Goal: Transaction & Acquisition: Purchase product/service

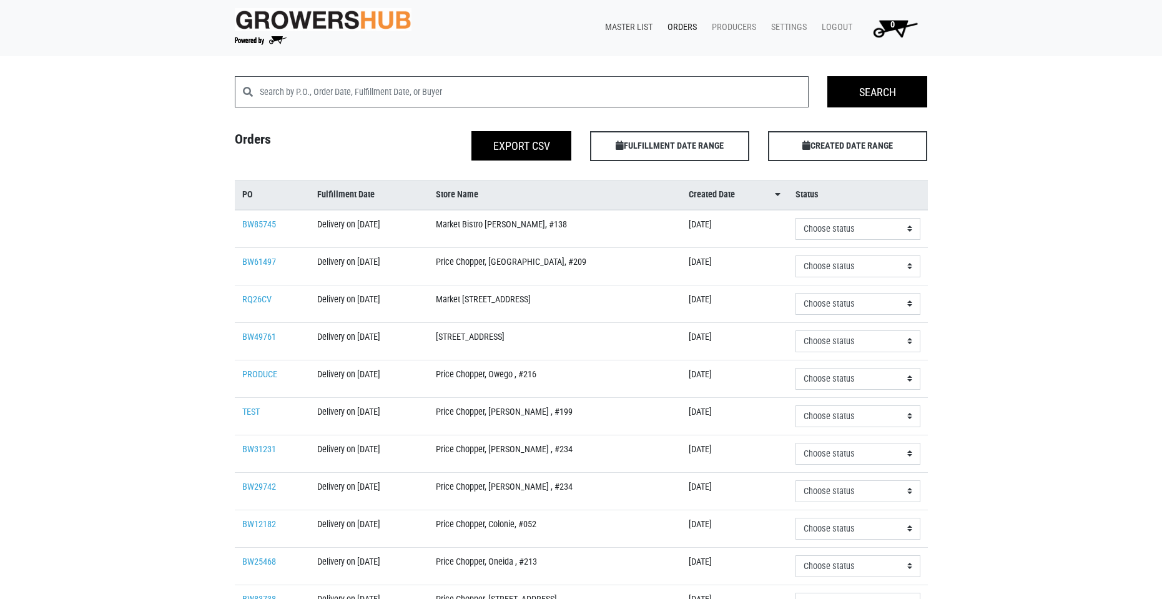
click at [631, 28] on link "Master List" at bounding box center [626, 28] width 62 height 24
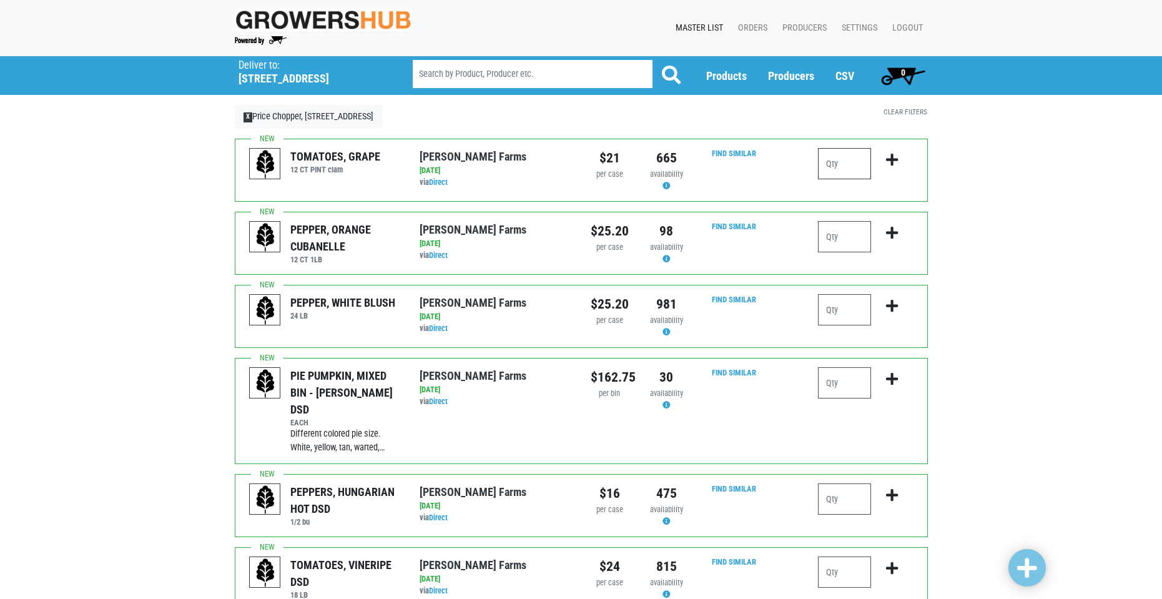
click at [842, 169] on input "number" at bounding box center [844, 163] width 53 height 31
type input "1"
click at [831, 483] on input "number" at bounding box center [844, 498] width 53 height 31
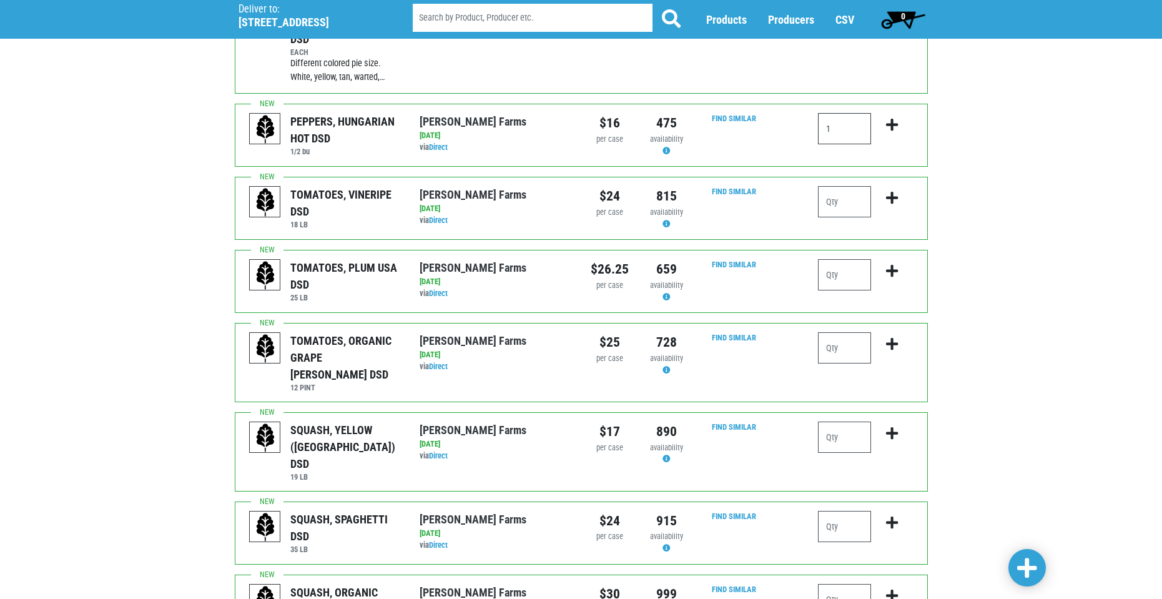
scroll to position [375, 0]
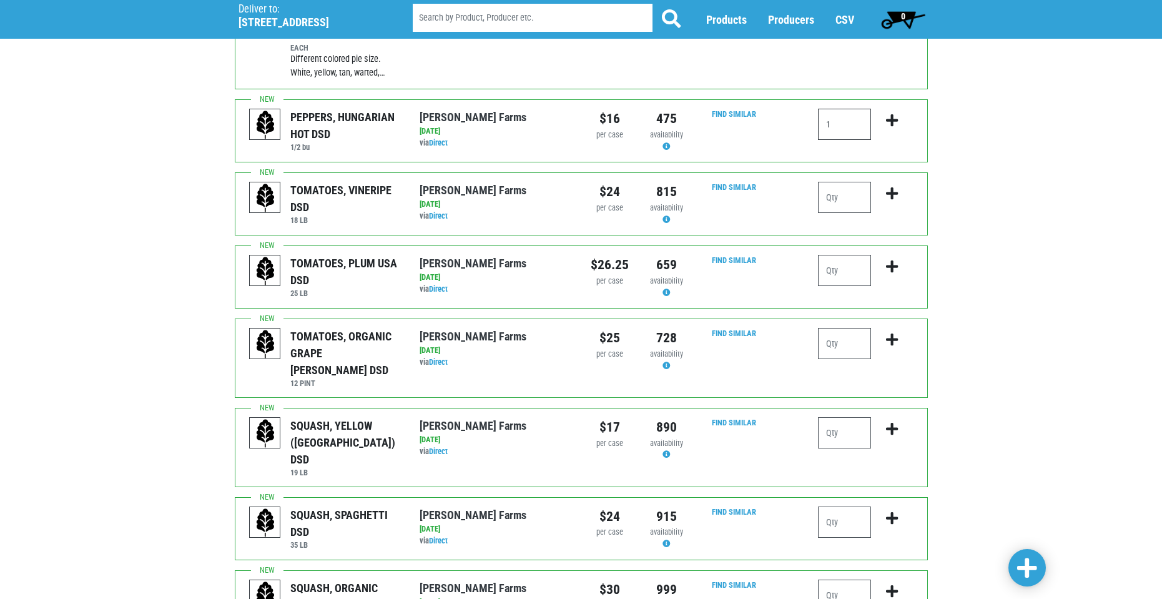
type input "1"
click at [827, 256] on input "number" at bounding box center [844, 270] width 53 height 31
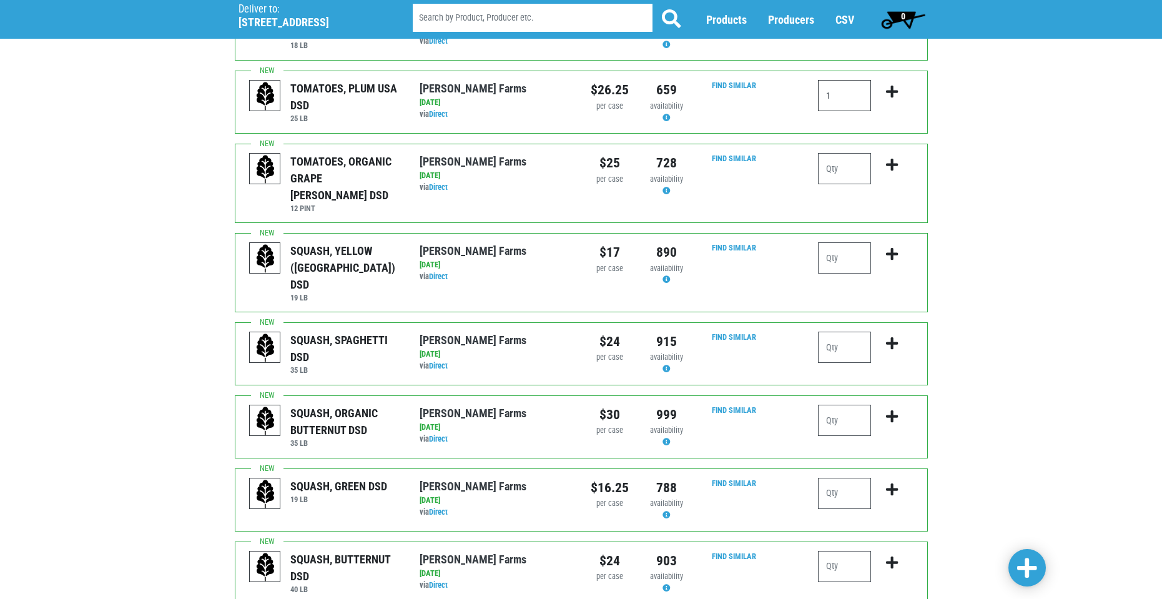
scroll to position [562, 0]
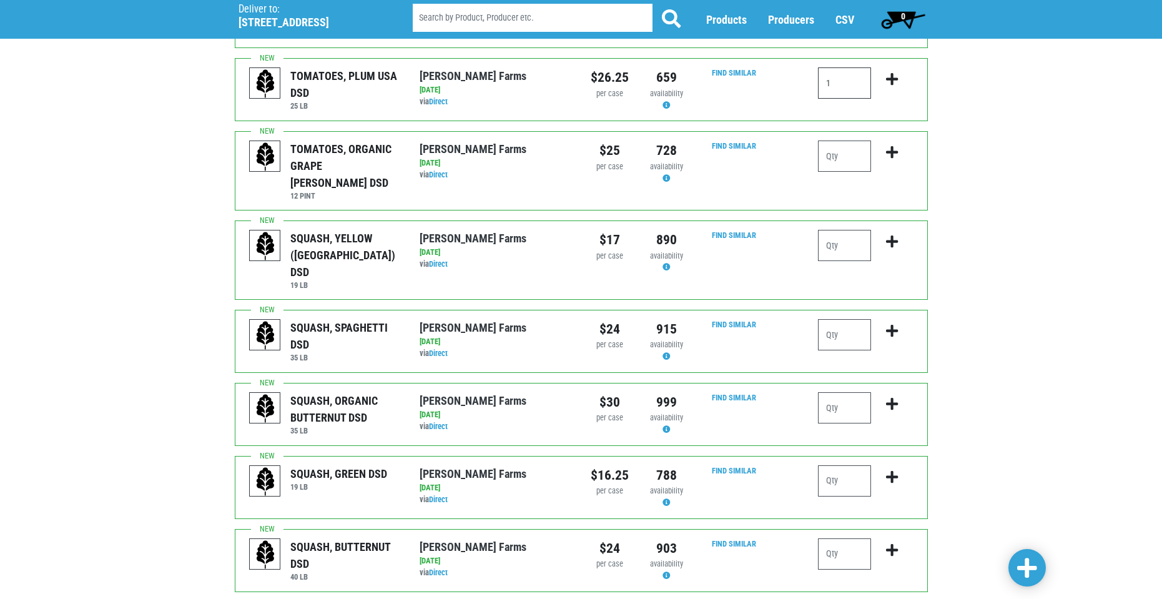
type input "1"
click at [824, 230] on input "number" at bounding box center [844, 245] width 53 height 31
type input "1"
click at [842, 465] on input "number" at bounding box center [844, 480] width 53 height 31
type input "1"
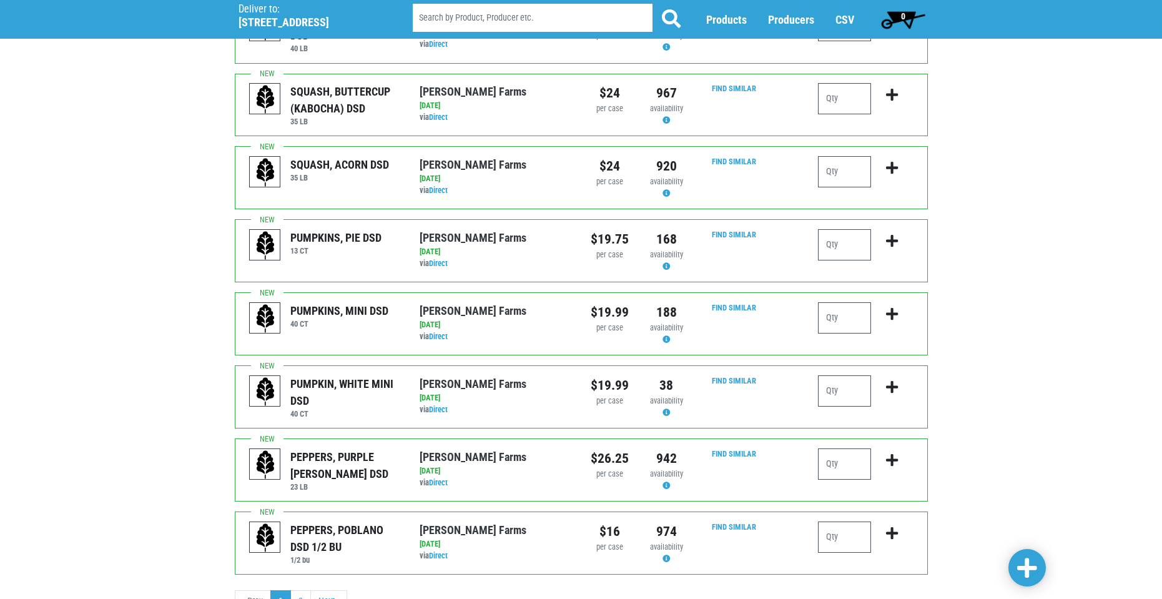
scroll to position [1096, 0]
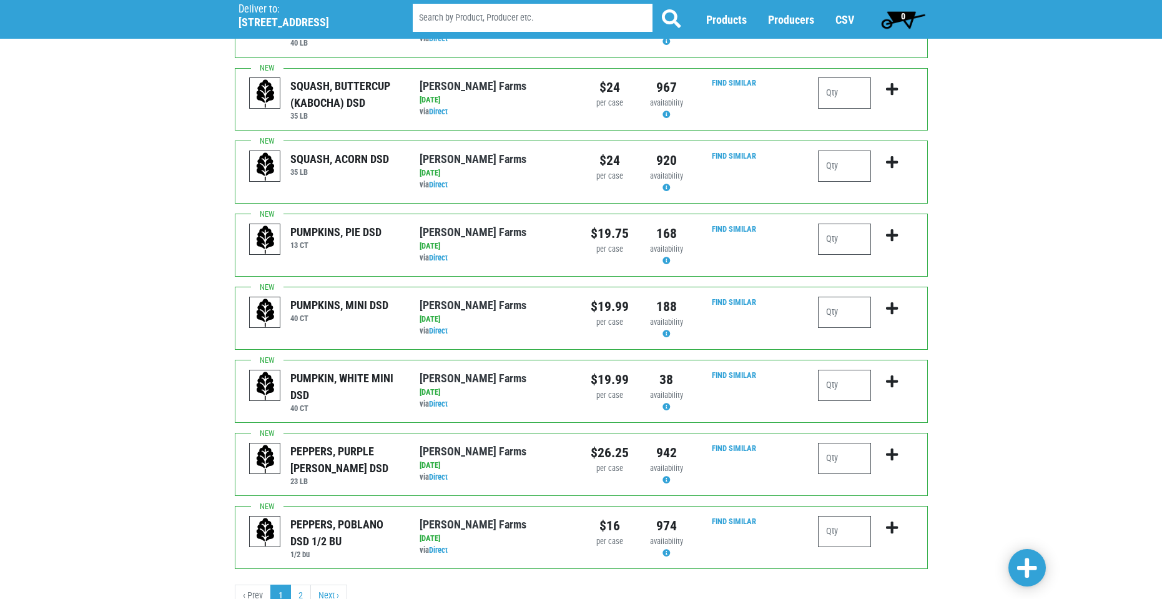
type input "2"
click at [847, 443] on input "number" at bounding box center [844, 458] width 53 height 31
type input "1"
click at [847, 516] on input "number" at bounding box center [844, 531] width 53 height 31
type input "1"
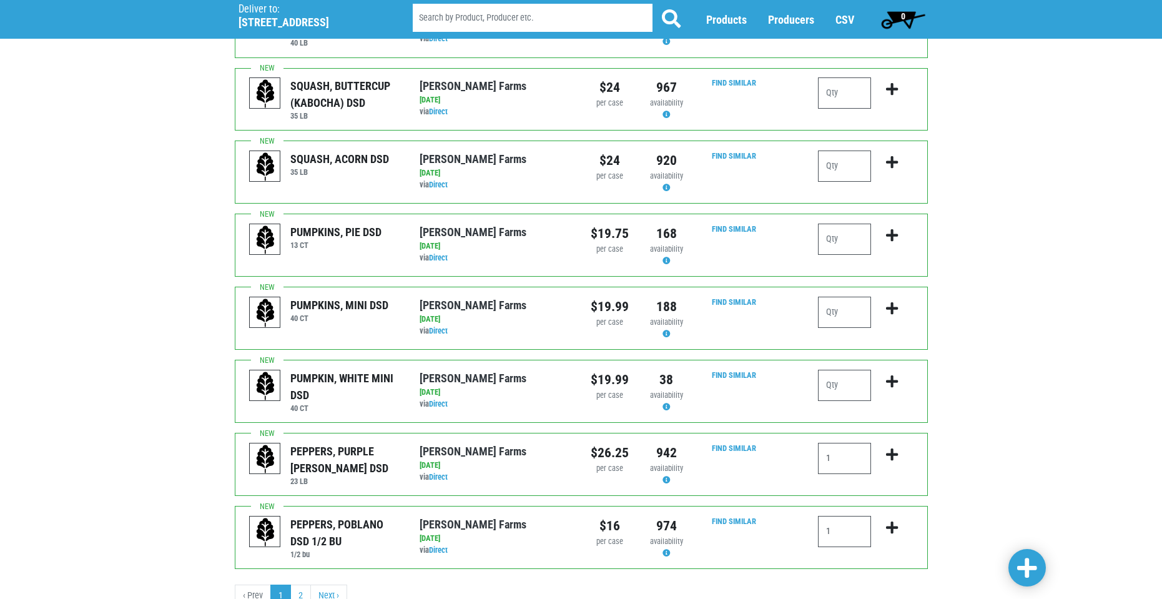
click at [1015, 563] on link at bounding box center [1026, 567] width 37 height 37
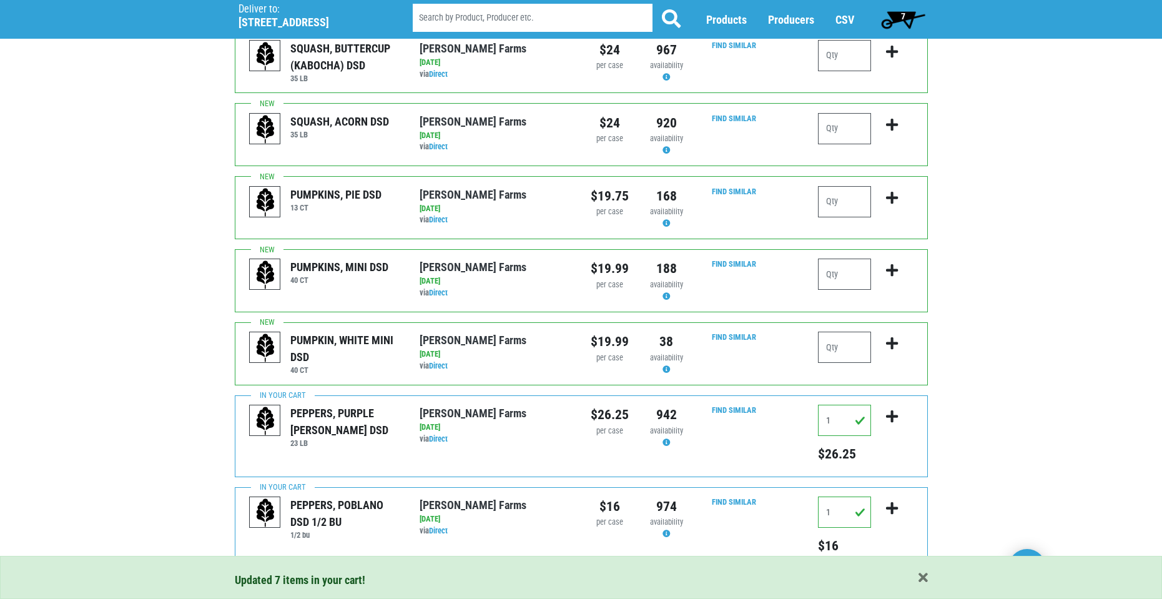
scroll to position [1226, 0]
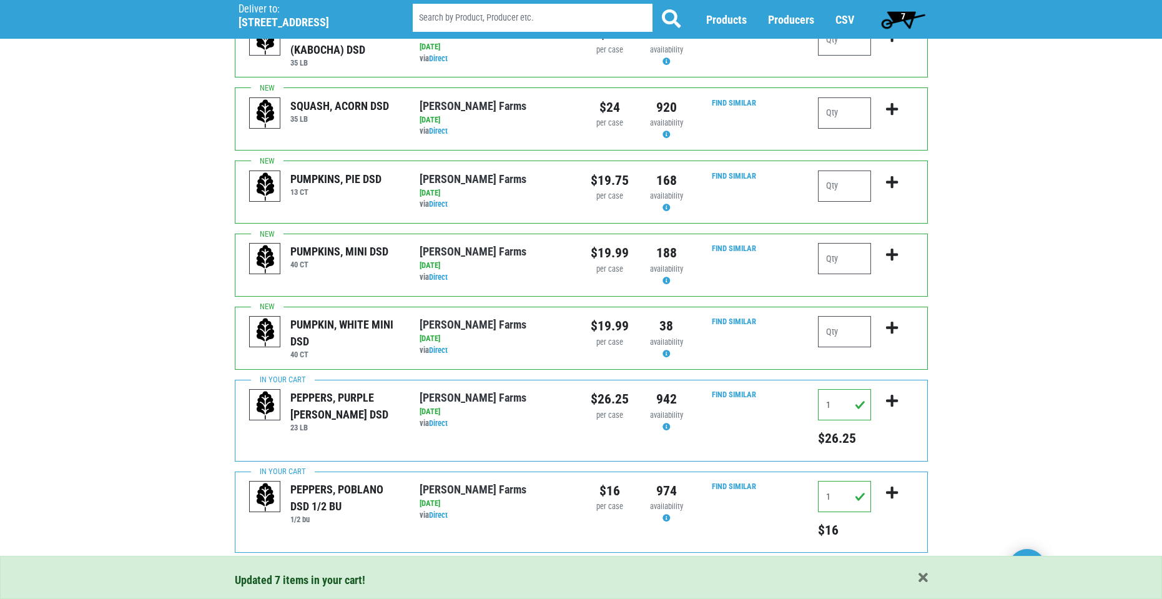
click at [305, 568] on link "2" at bounding box center [300, 579] width 21 height 22
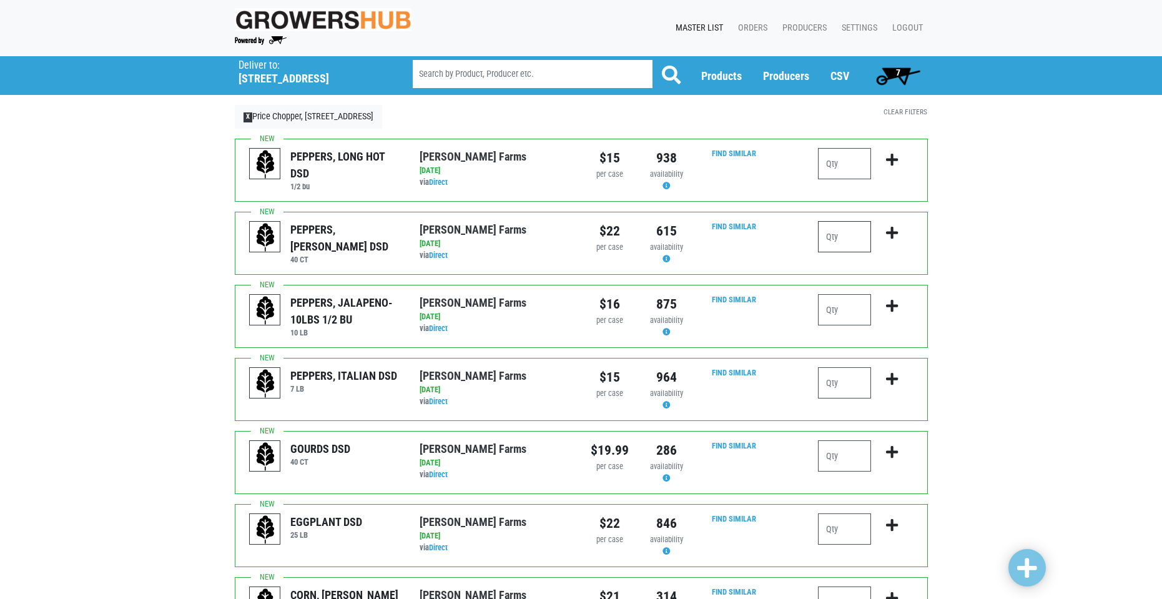
click at [856, 240] on input "number" at bounding box center [844, 236] width 53 height 31
type input "5"
type input "4"
click at [831, 314] on input "number" at bounding box center [844, 309] width 53 height 31
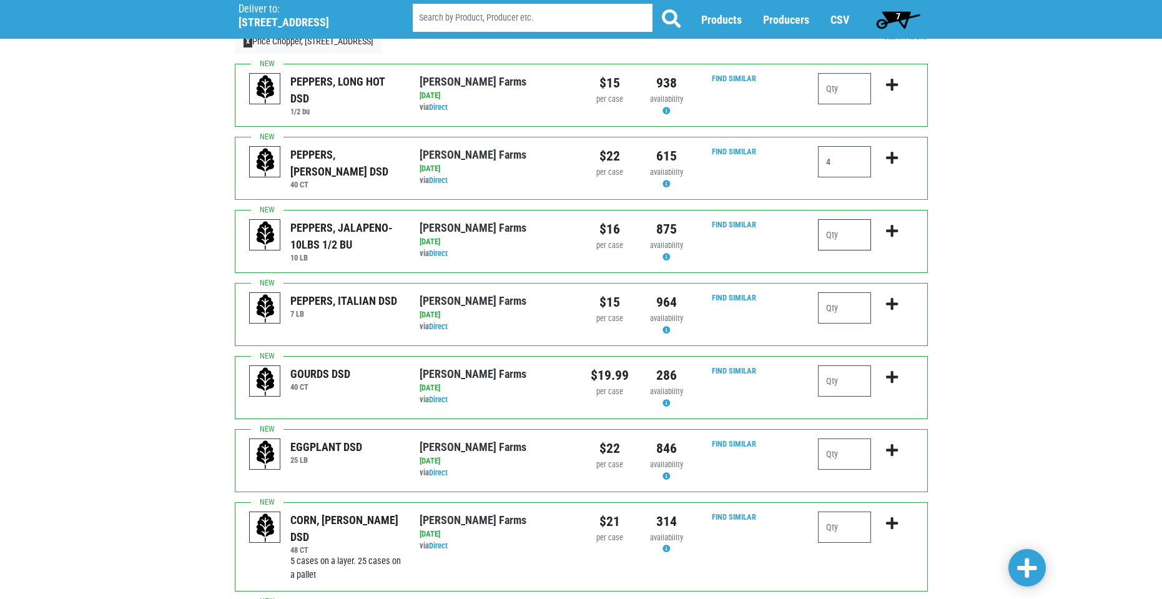
scroll to position [125, 0]
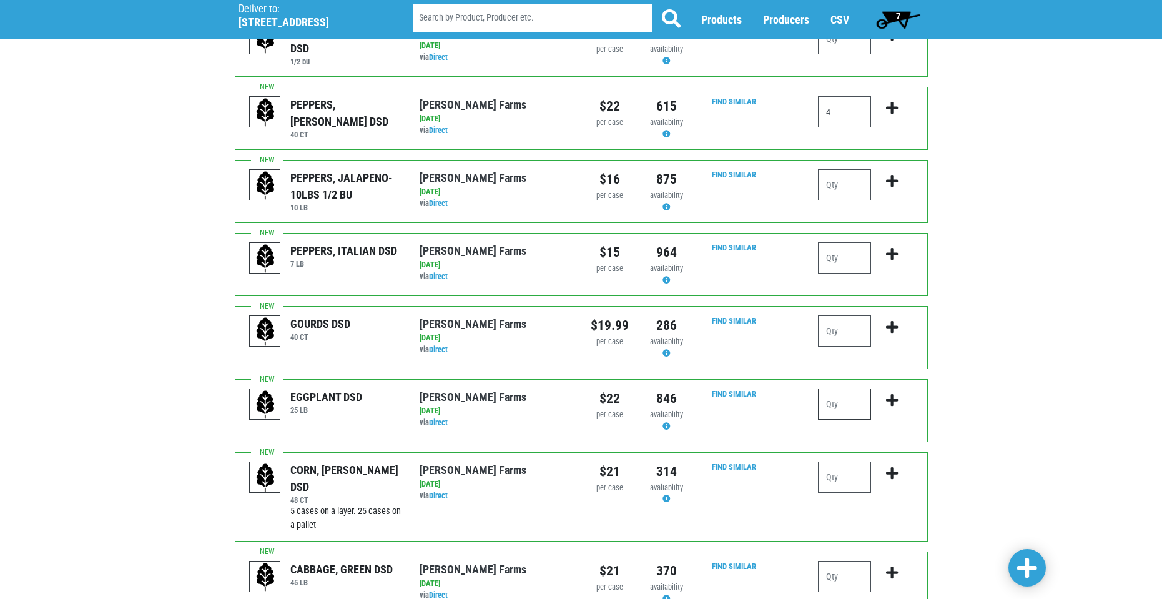
click at [862, 405] on input "number" at bounding box center [844, 403] width 53 height 31
type input "1"
click at [829, 478] on input "number" at bounding box center [844, 476] width 53 height 31
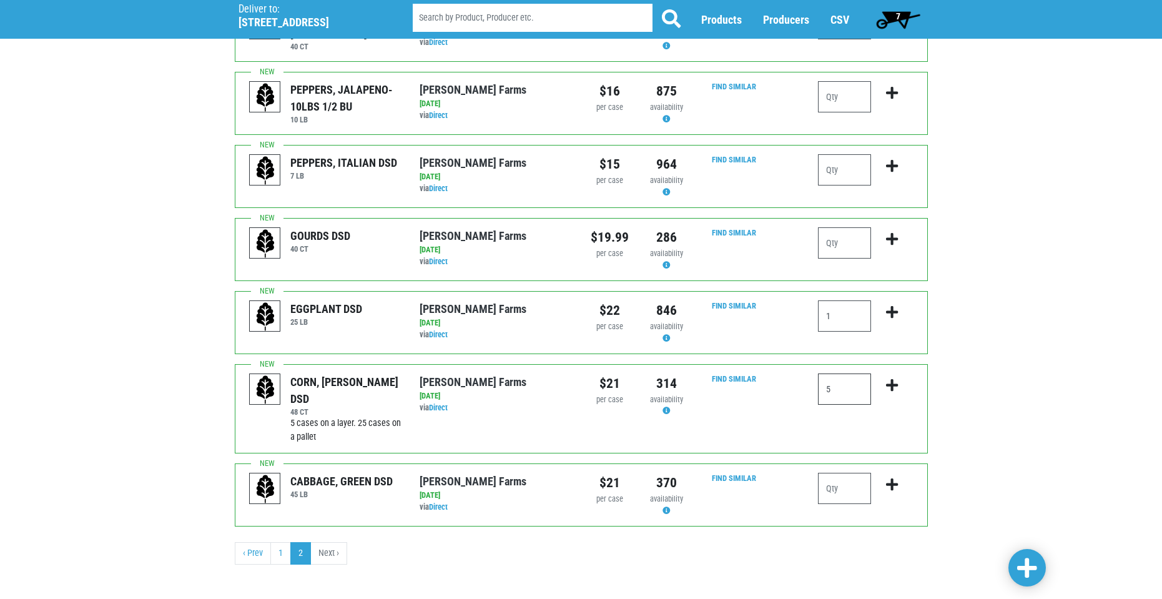
scroll to position [220, 0]
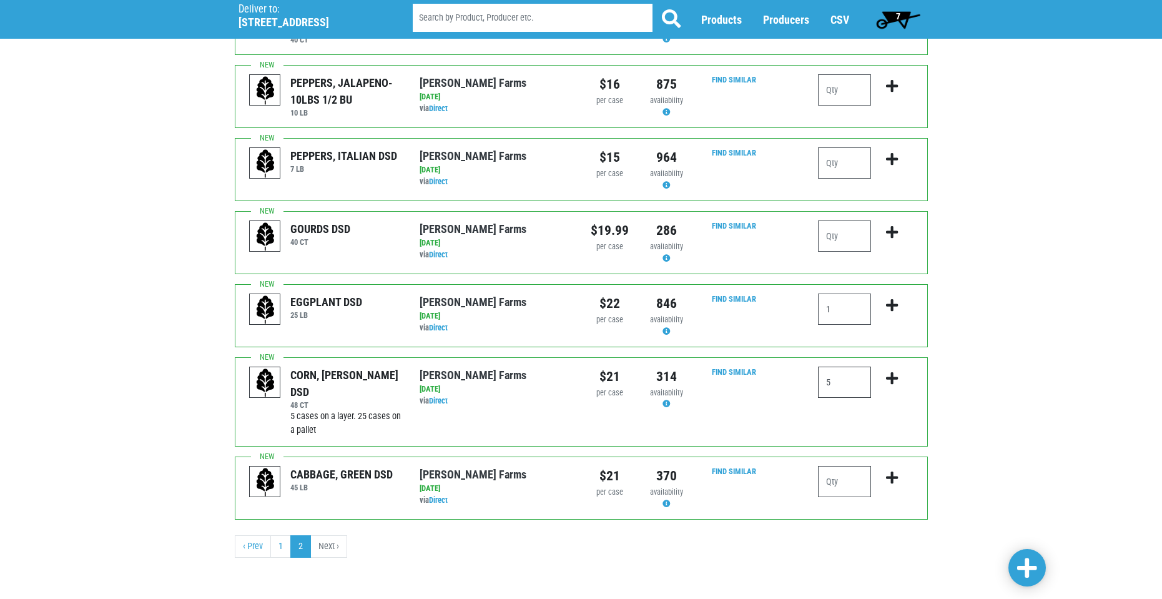
type input "5"
click at [848, 485] on input "number" at bounding box center [844, 481] width 53 height 31
type input "5"
click at [1026, 559] on span at bounding box center [1027, 568] width 20 height 22
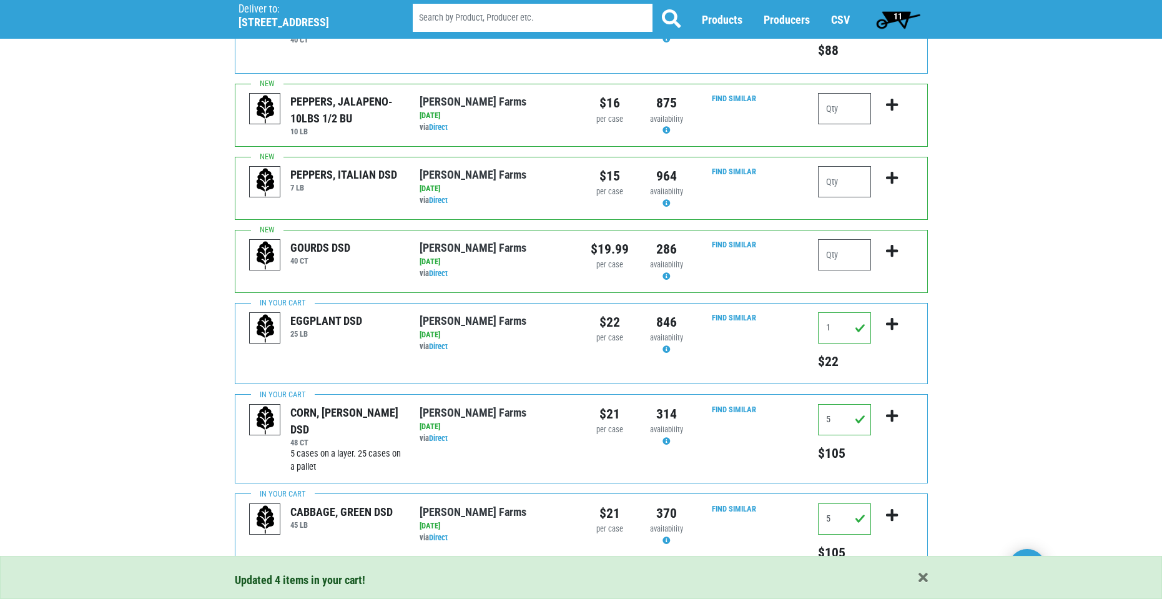
click at [906, 19] on span "11" at bounding box center [898, 19] width 56 height 25
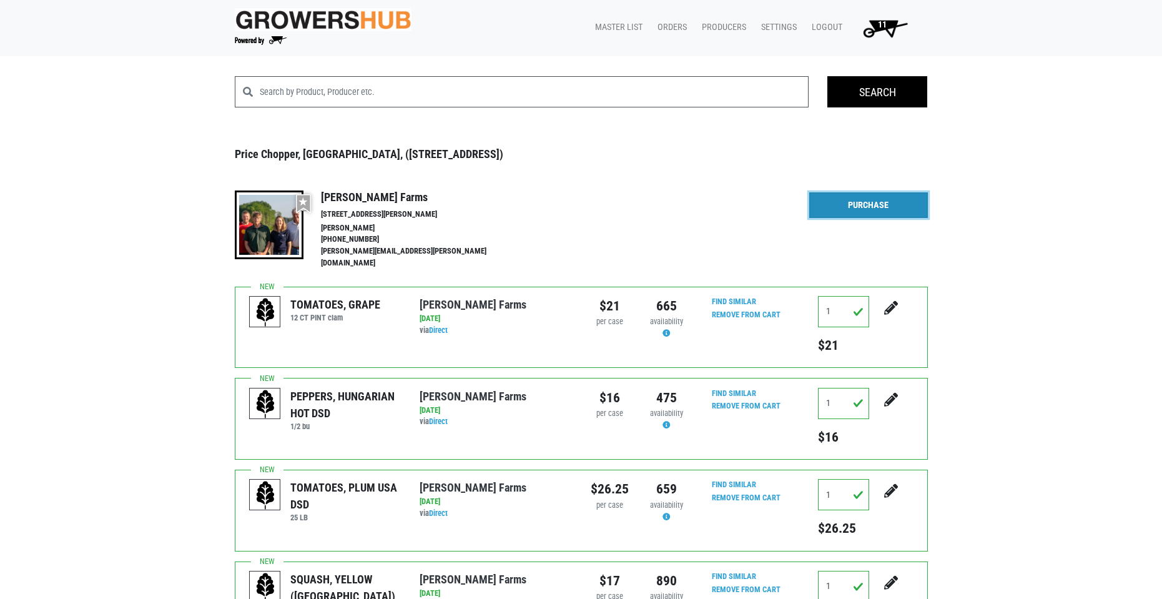
click at [862, 207] on link "Purchase" at bounding box center [868, 205] width 119 height 26
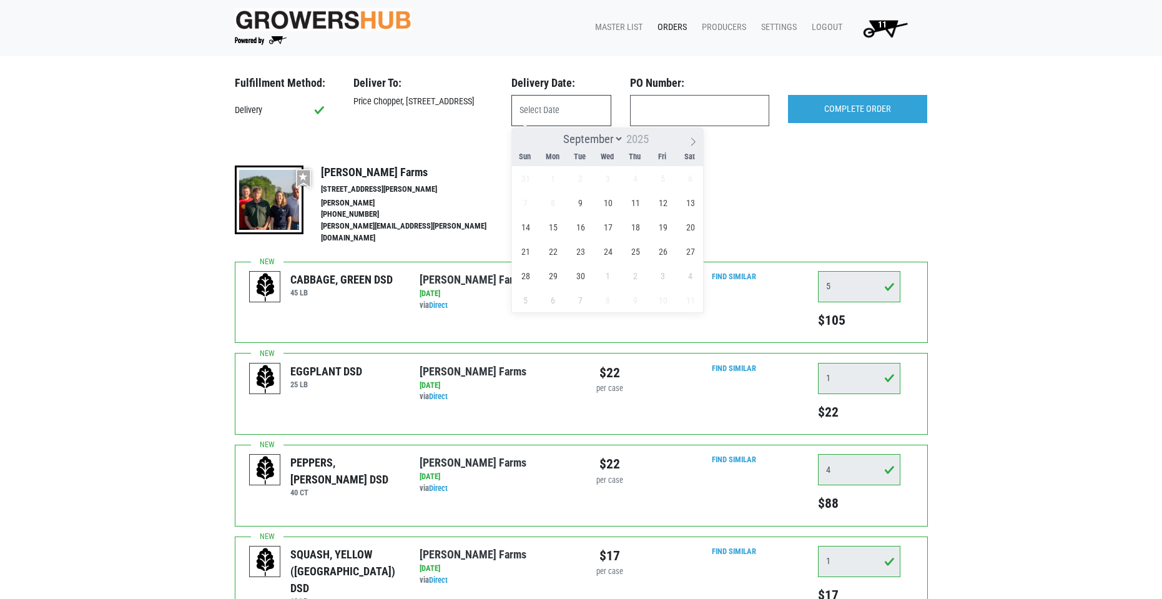
click at [580, 101] on input "text" at bounding box center [561, 110] width 100 height 31
click at [584, 204] on span "9" at bounding box center [580, 202] width 24 height 24
type input "[DATE]"
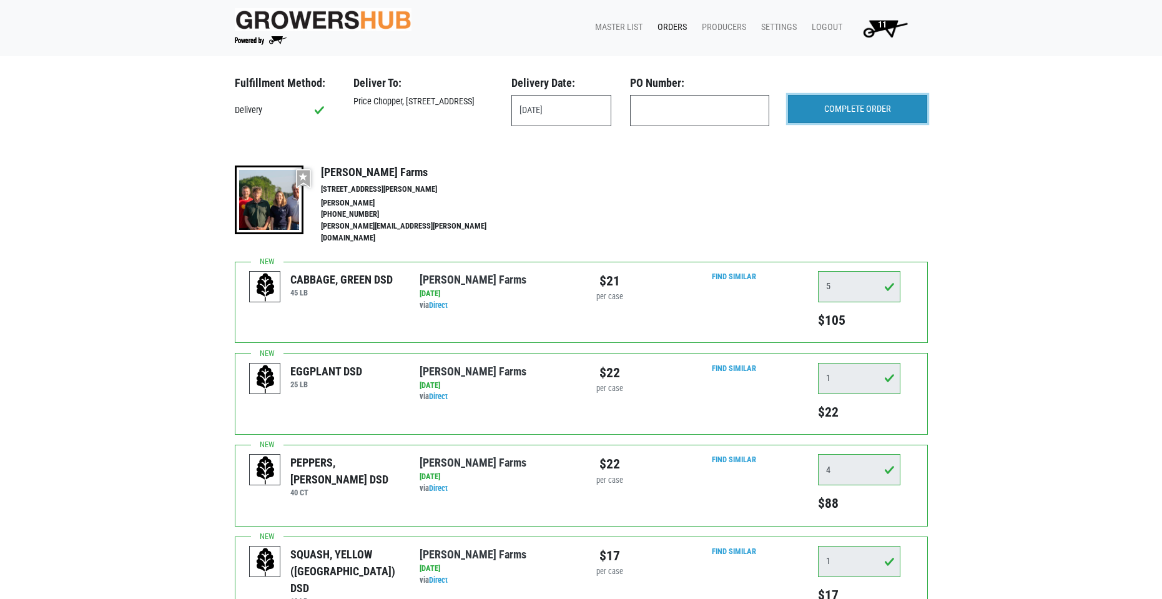
click at [845, 107] on input "COMPLETE ORDER" at bounding box center [857, 109] width 139 height 29
